Goal: Task Accomplishment & Management: Complete application form

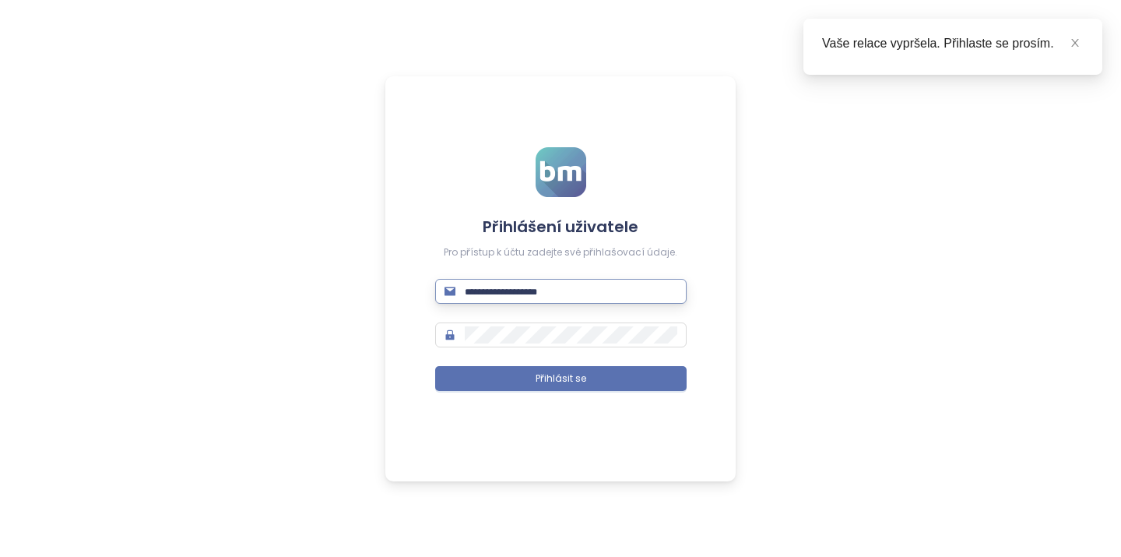
type input "**********"
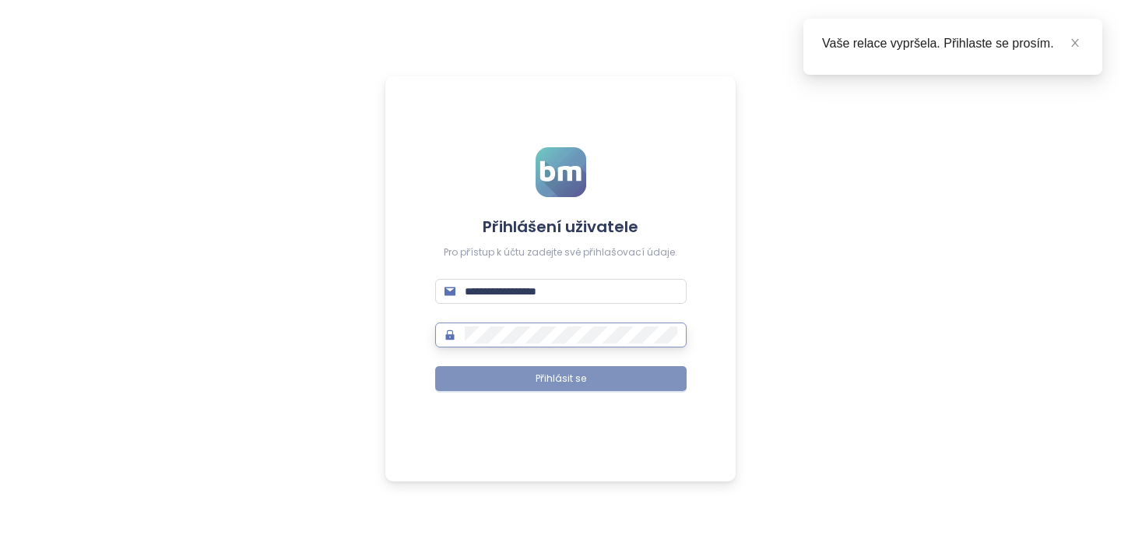
click at [550, 380] on span "Přihlásit se" at bounding box center [561, 378] width 51 height 15
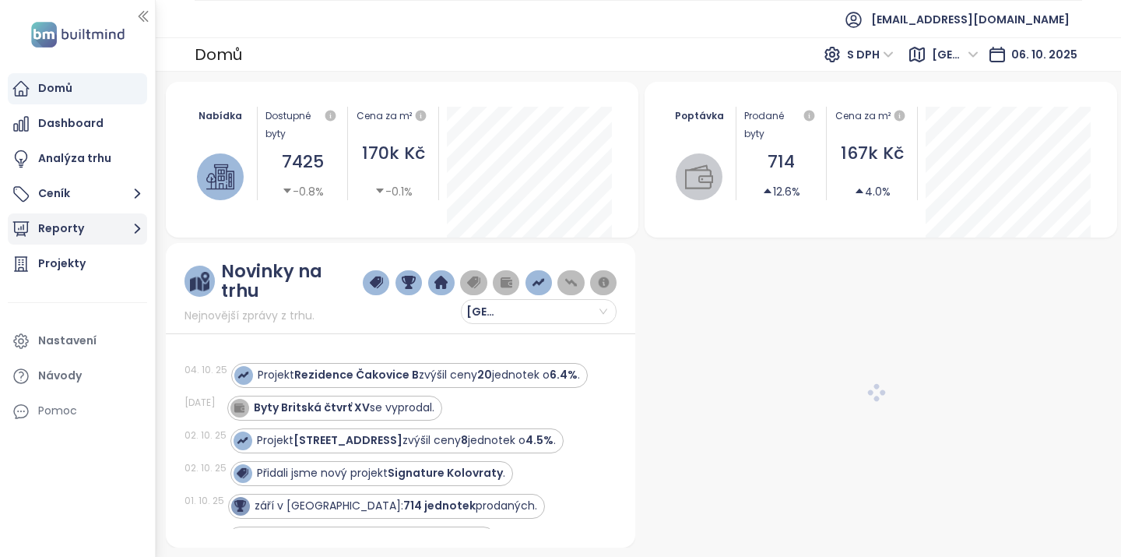
click at [58, 225] on button "Reporty" at bounding box center [77, 228] width 139 height 31
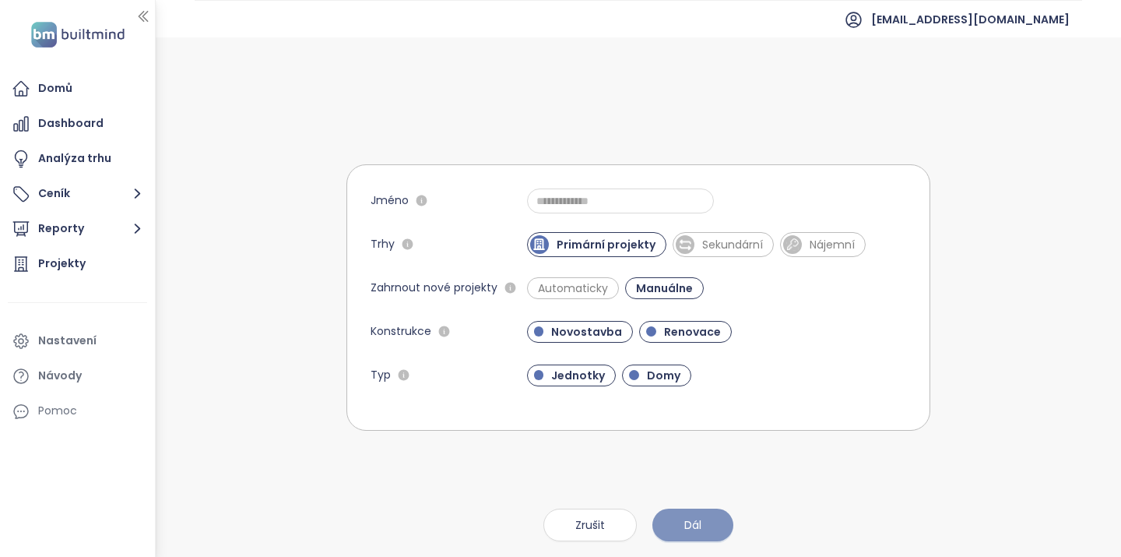
click at [709, 526] on button "Dál" at bounding box center [693, 524] width 81 height 33
click at [561, 199] on input "Jméno" at bounding box center [620, 200] width 187 height 25
type input "*"
click at [695, 525] on span "Dál" at bounding box center [692, 524] width 17 height 17
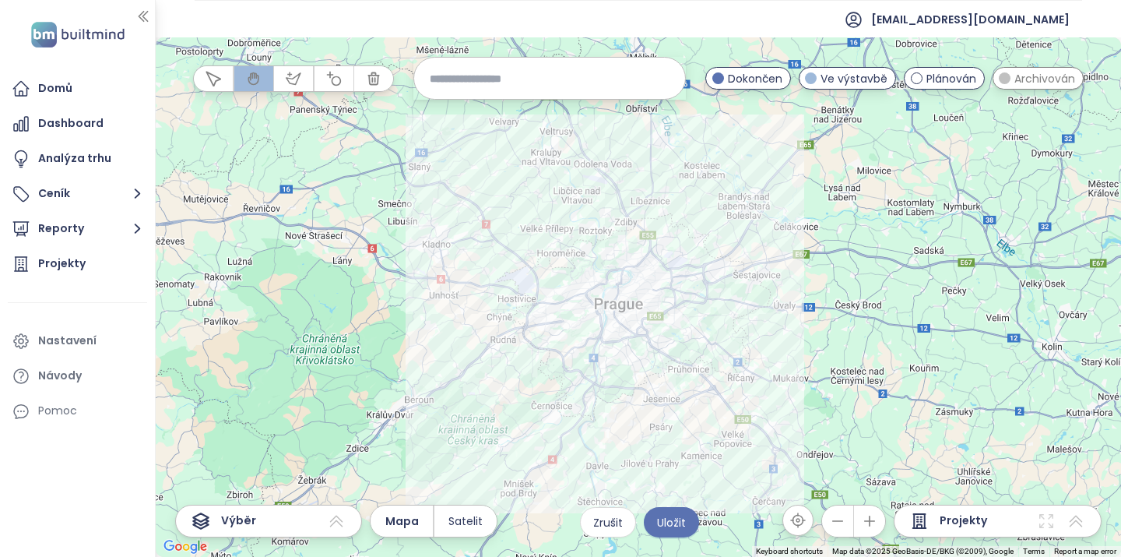
click at [484, 83] on input at bounding box center [550, 78] width 240 height 33
type input "******"
click at [84, 264] on div "Projekty" at bounding box center [77, 263] width 139 height 31
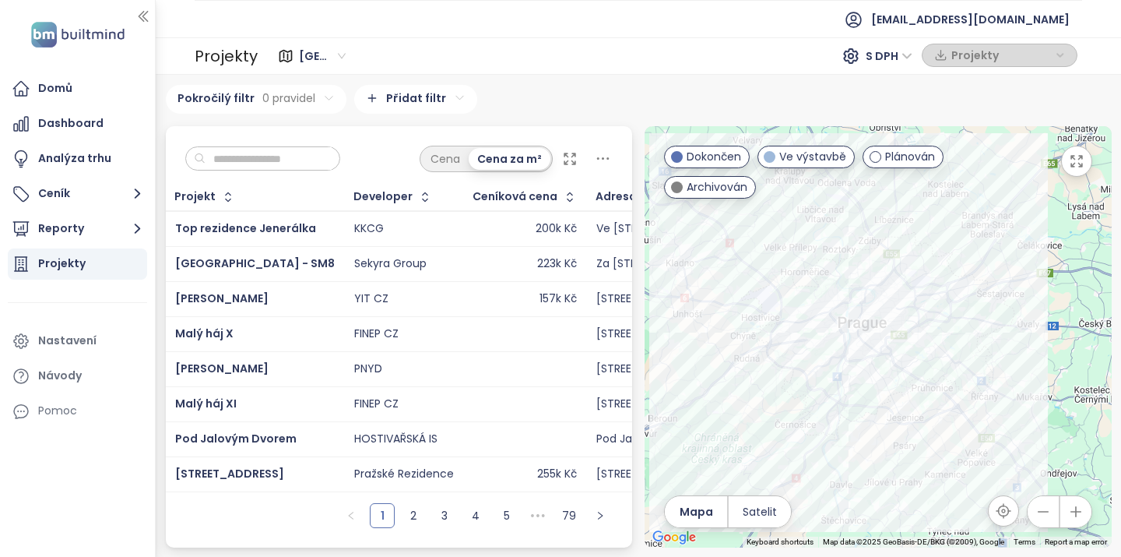
click at [245, 160] on input "text" at bounding box center [269, 158] width 126 height 23
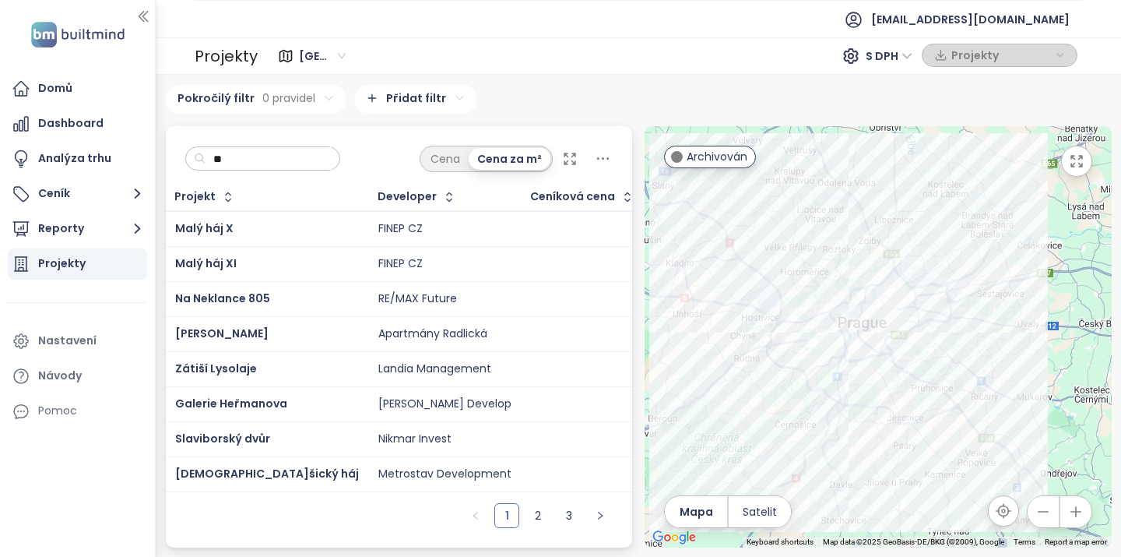
type input "*"
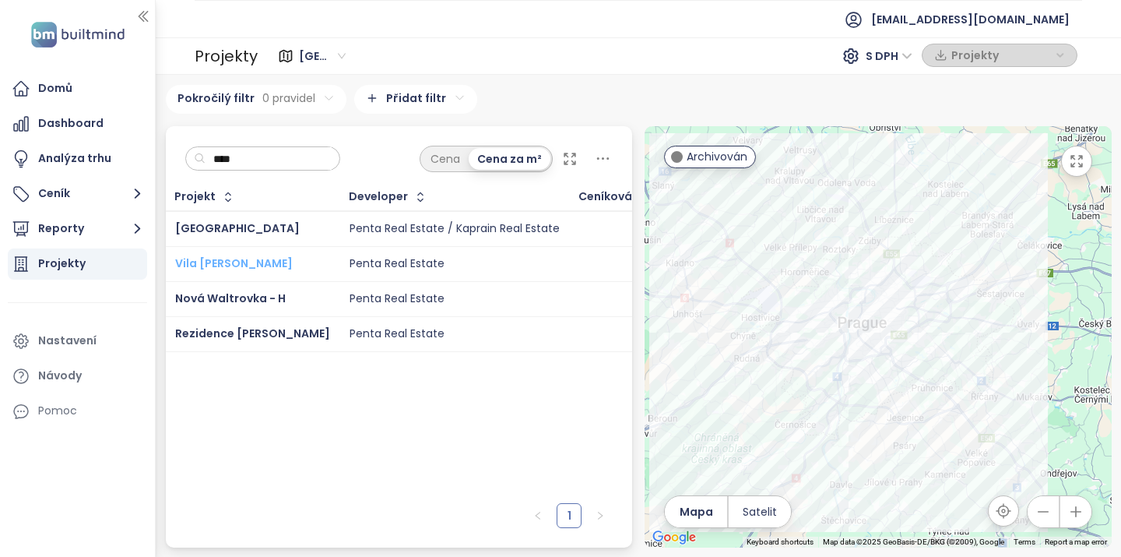
type input "****"
click at [227, 271] on span "Vila [PERSON_NAME]" at bounding box center [234, 263] width 118 height 16
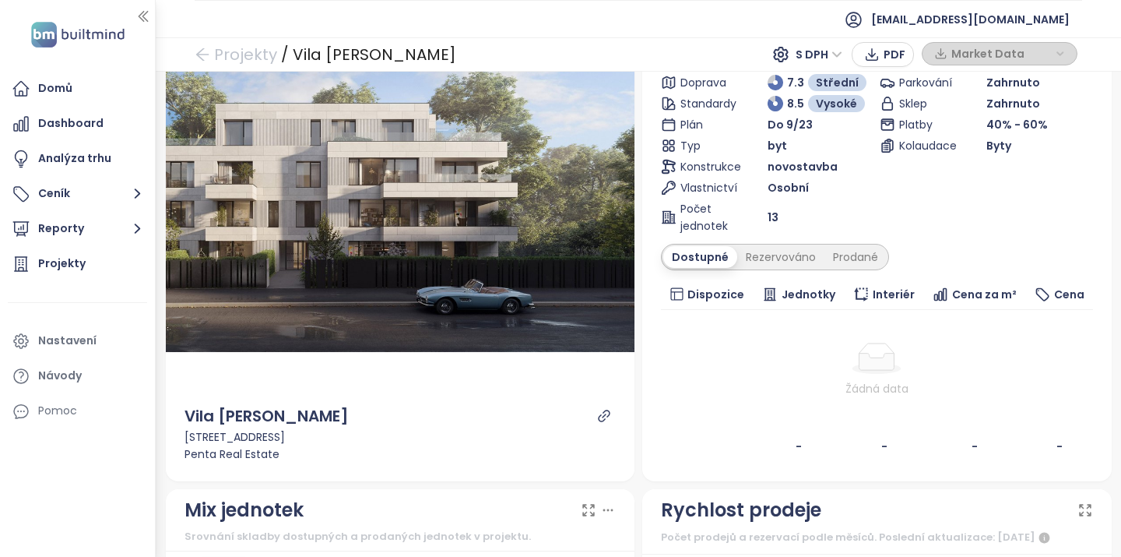
scroll to position [121, 0]
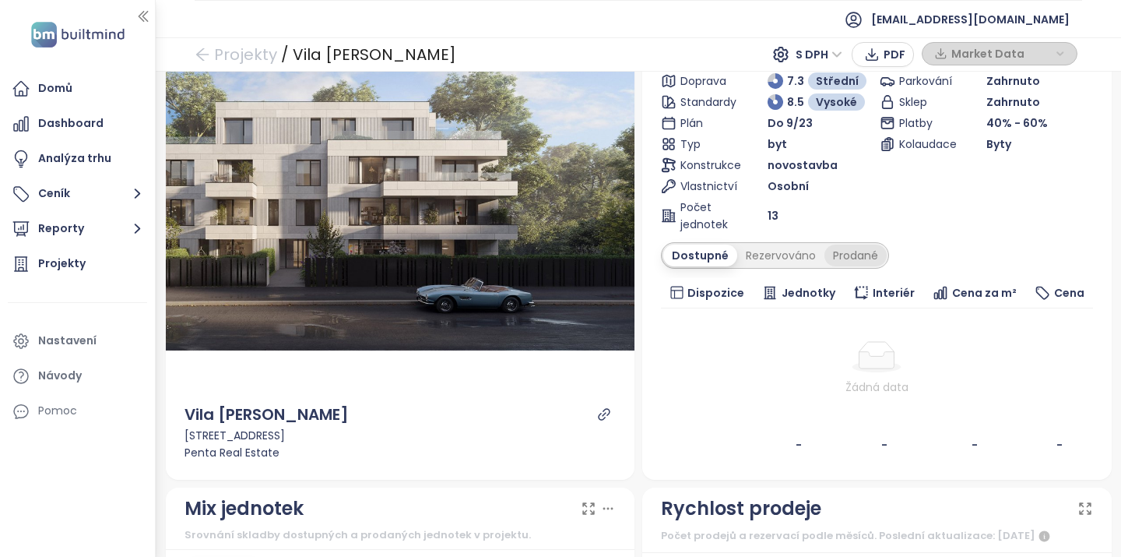
click at [853, 260] on div "Prodané" at bounding box center [856, 255] width 62 height 22
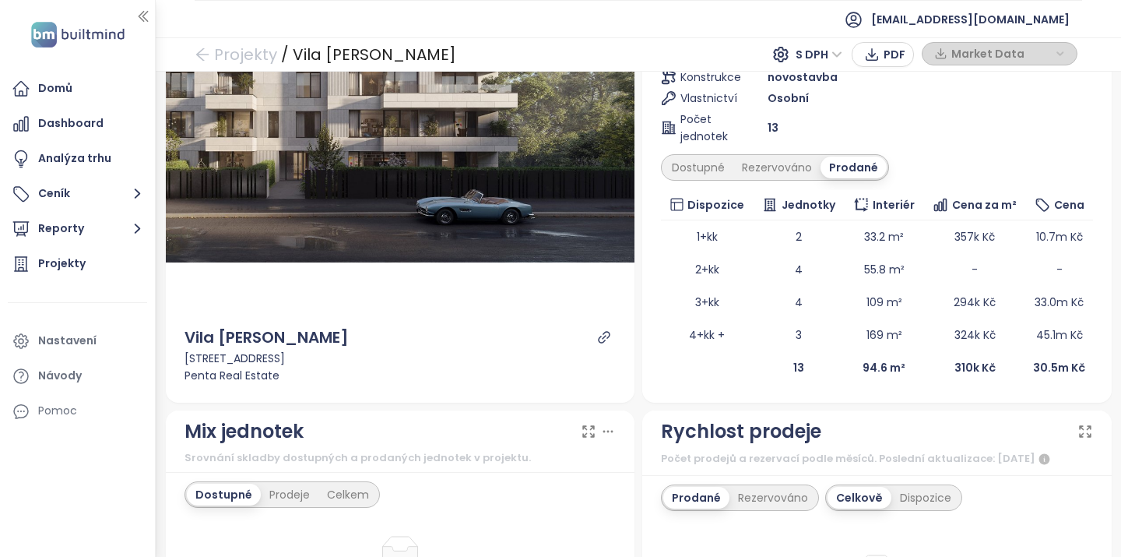
scroll to position [215, 0]
